Goal: Find specific page/section: Find specific page/section

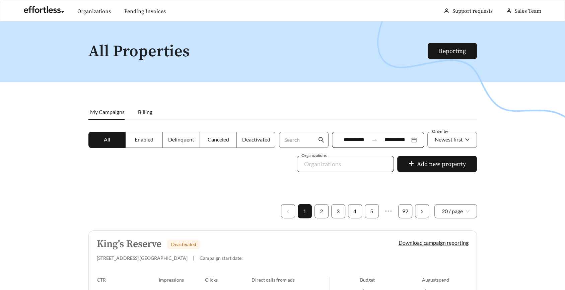
click at [352, 163] on div at bounding box center [341, 163] width 82 height 11
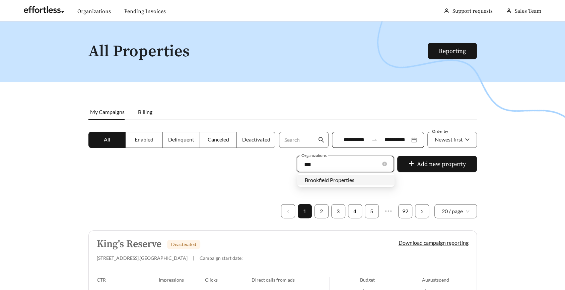
type input "****"
click at [338, 183] on span "Brookfield Properties" at bounding box center [330, 179] width 50 height 6
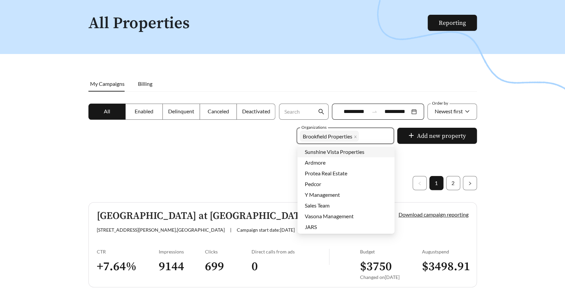
scroll to position [29, 0]
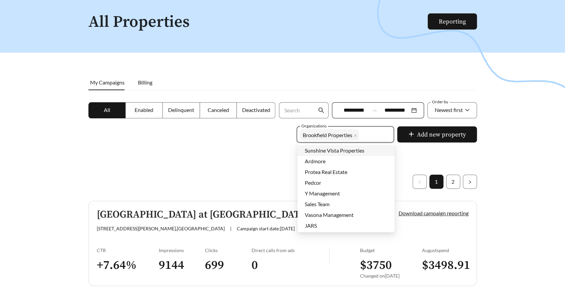
click at [149, 111] on span "Enabled" at bounding box center [144, 109] width 19 height 6
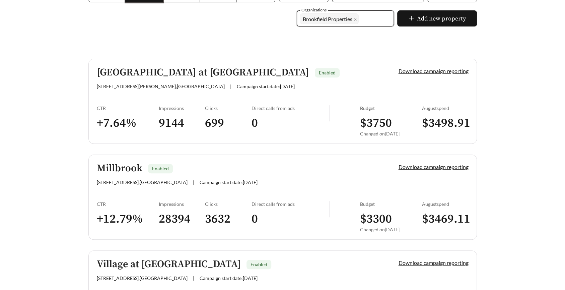
scroll to position [224, 0]
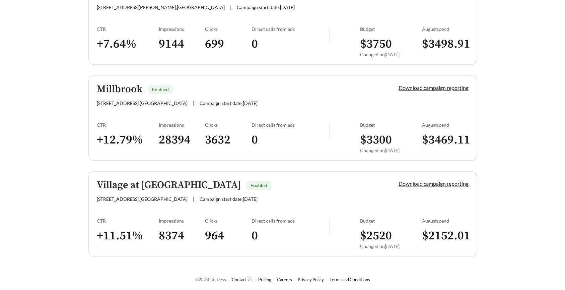
click at [164, 183] on h5 "Village at [GEOGRAPHIC_DATA]" at bounding box center [169, 184] width 144 height 11
